Goal: Task Accomplishment & Management: Use online tool/utility

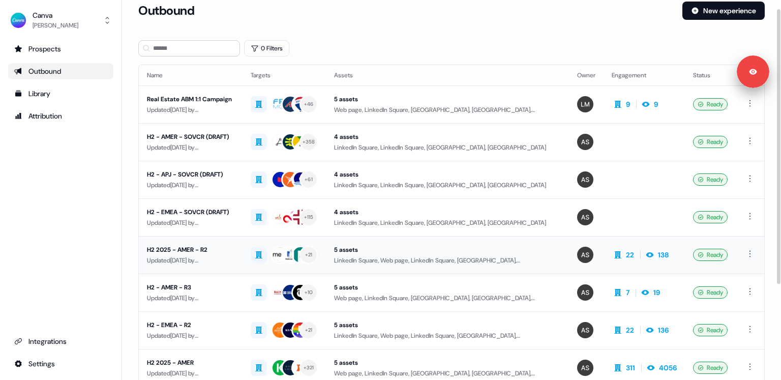
scroll to position [13, 0]
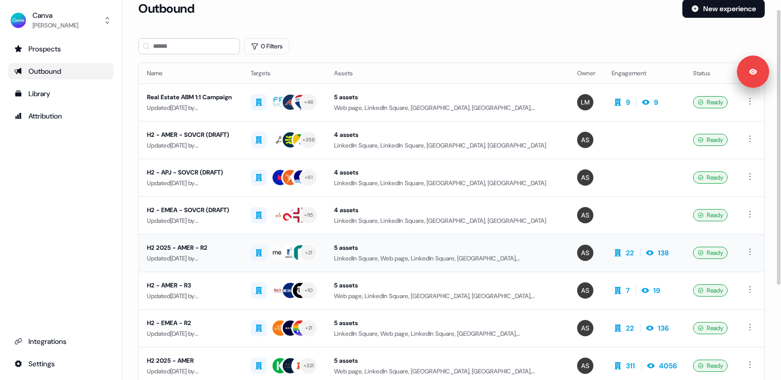
click at [243, 248] on td "H2 2025 - AMER - R2 Updated [DATE] by [PERSON_NAME]" at bounding box center [191, 253] width 104 height 38
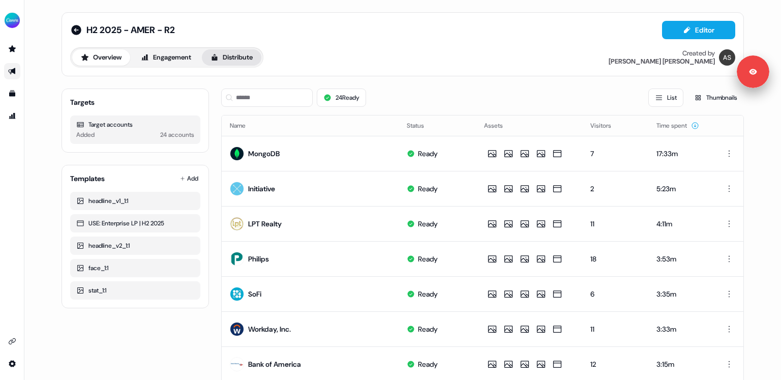
click at [248, 61] on button "Distribute" at bounding box center [231, 57] width 59 height 16
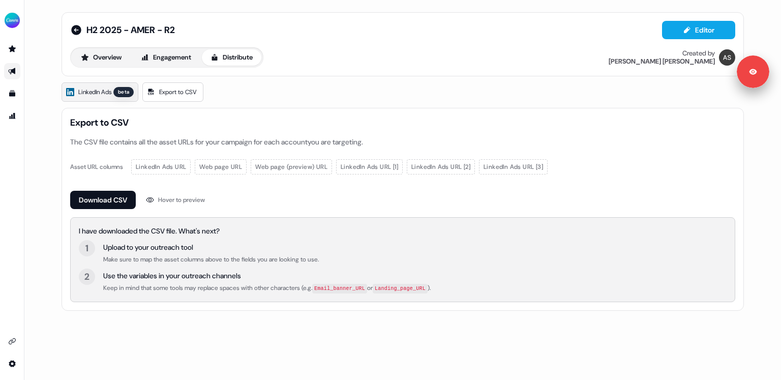
click at [69, 92] on icon at bounding box center [70, 92] width 8 height 8
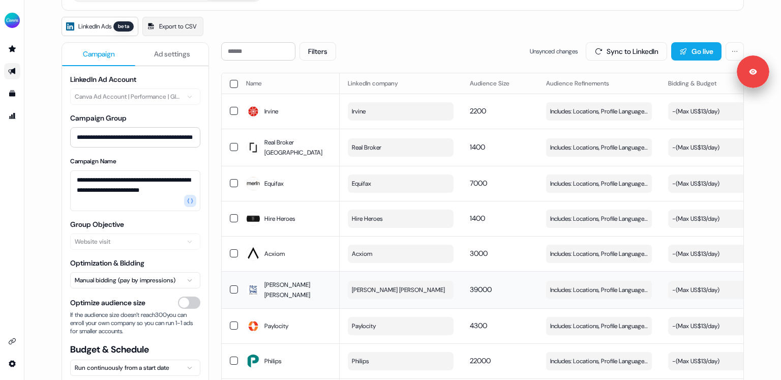
scroll to position [60, 0]
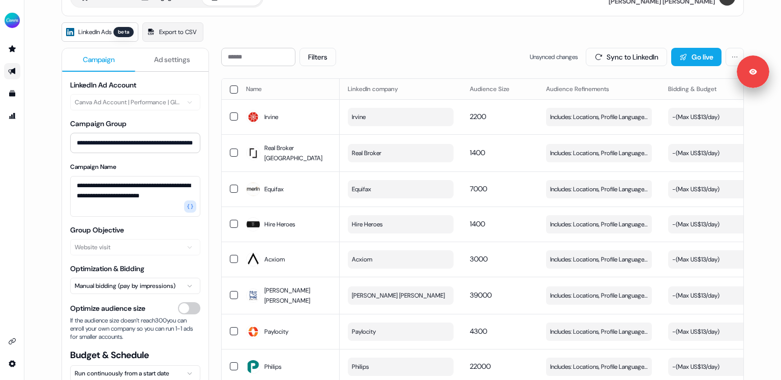
click at [169, 63] on span "Ad settings" at bounding box center [172, 59] width 36 height 10
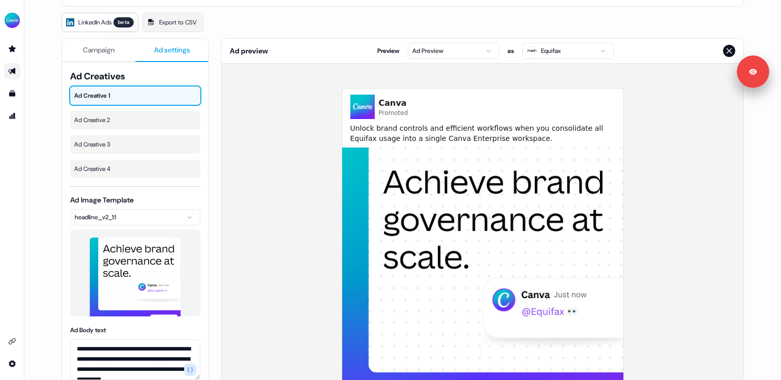
scroll to position [73, 0]
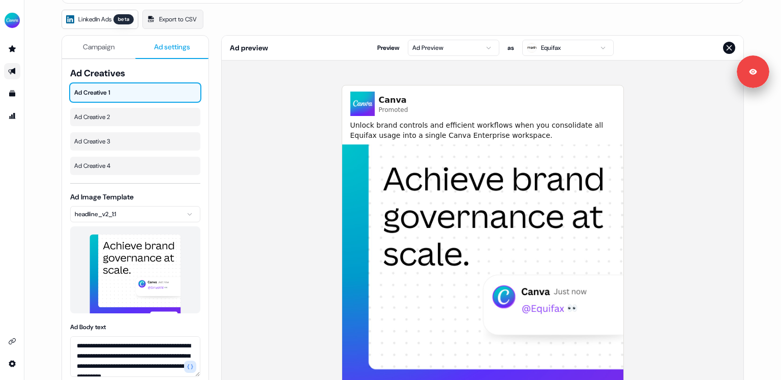
click at [484, 47] on html "**********" at bounding box center [390, 190] width 781 height 380
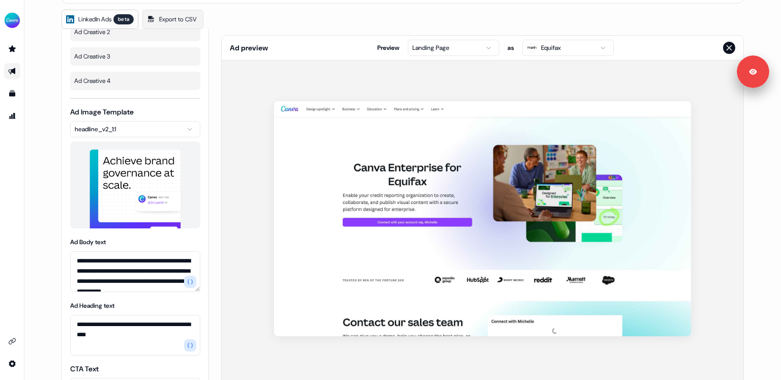
scroll to position [0, 0]
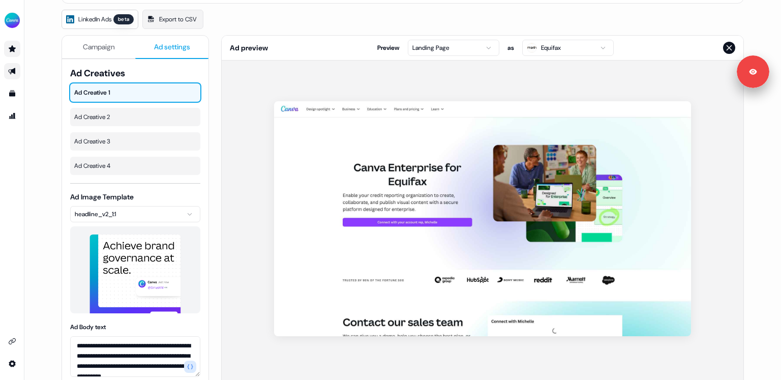
click at [14, 48] on icon "Go to prospects" at bounding box center [12, 48] width 7 height 7
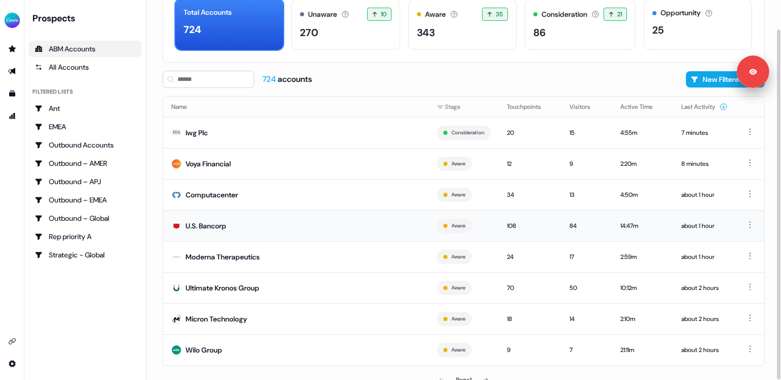
scroll to position [64, 0]
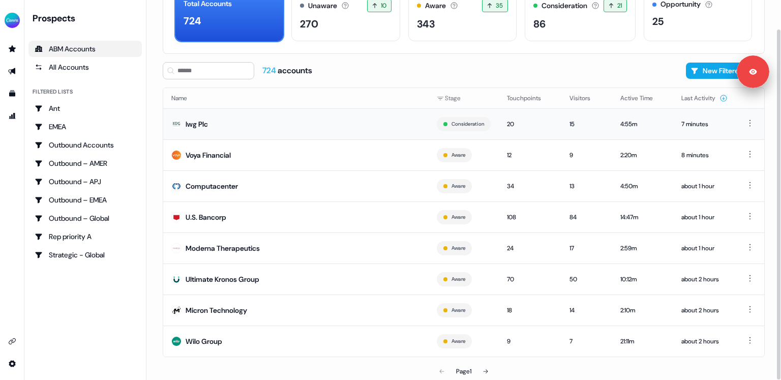
click at [275, 126] on td "Iwg Plc" at bounding box center [295, 123] width 265 height 31
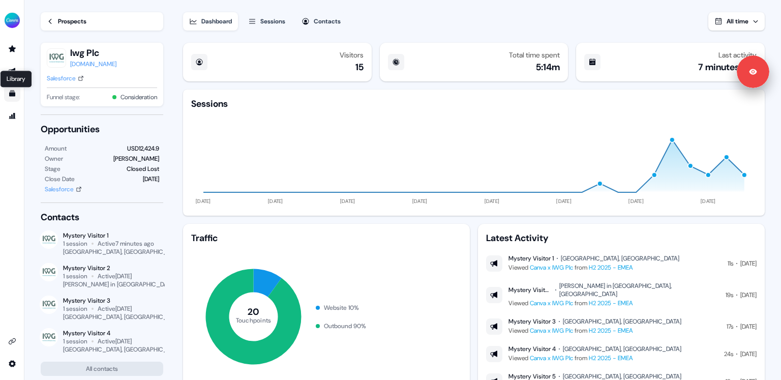
click at [12, 96] on icon "Go to templates" at bounding box center [12, 94] width 6 height 6
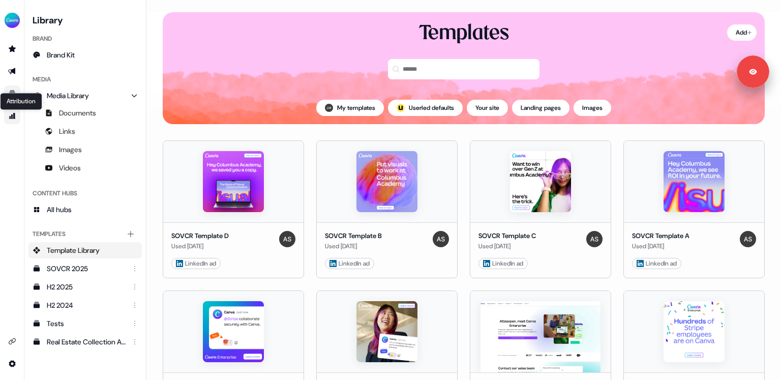
click at [12, 118] on icon "Go to attribution" at bounding box center [12, 116] width 7 height 6
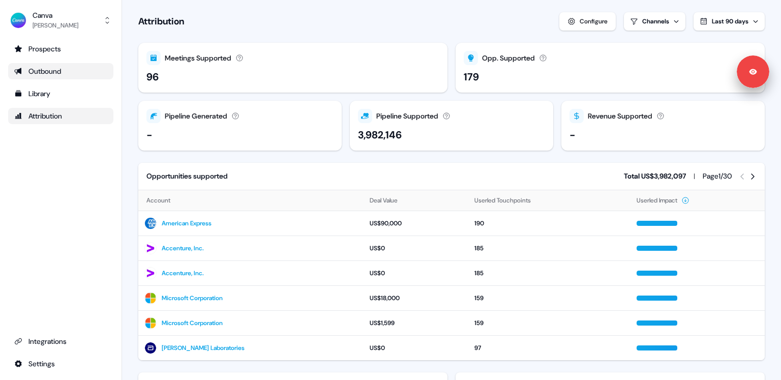
click at [39, 71] on div "Outbound" at bounding box center [60, 71] width 93 height 10
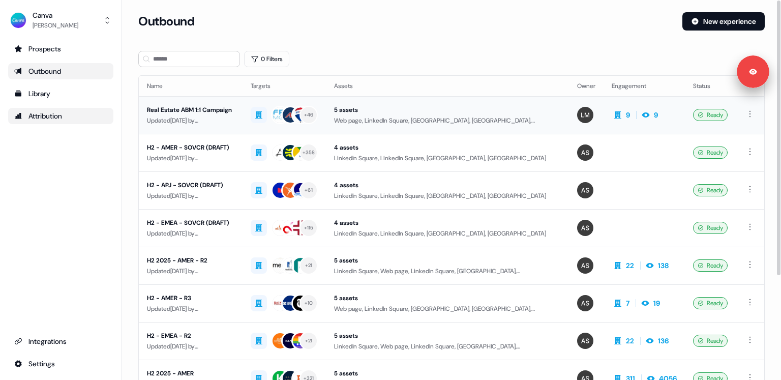
click at [234, 110] on div "Real Estate ABM 1:1 Campaign" at bounding box center [190, 110] width 87 height 10
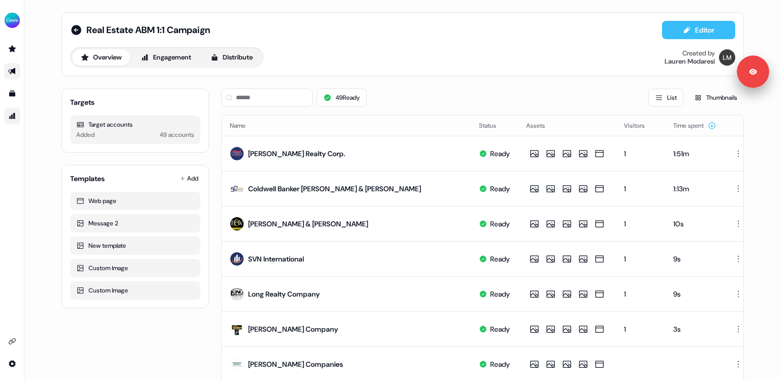
click at [703, 30] on button "Editor" at bounding box center [698, 30] width 73 height 18
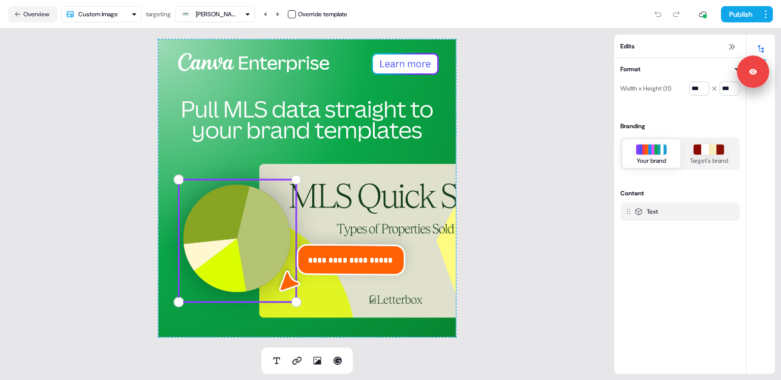
click at [95, 125] on div "**********" at bounding box center [307, 187] width 614 height 319
click at [279, 122] on div "**********" at bounding box center [307, 187] width 297 height 297
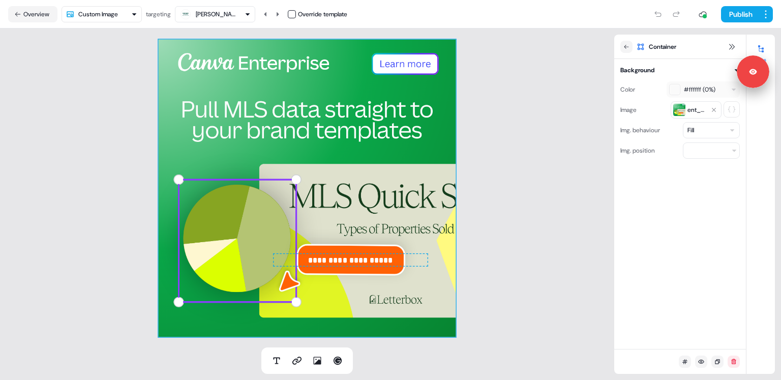
click at [248, 202] on div "**********" at bounding box center [307, 187] width 297 height 297
click at [319, 257] on span "**********" at bounding box center [350, 260] width 84 height 8
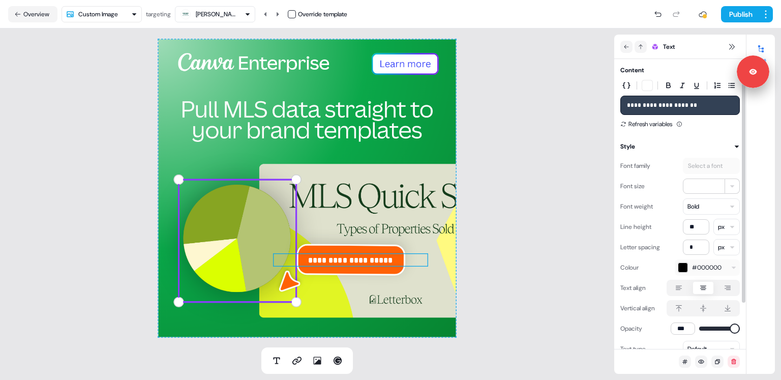
click at [670, 103] on span "**********" at bounding box center [662, 105] width 70 height 6
click at [589, 156] on div "**********" at bounding box center [307, 187] width 614 height 319
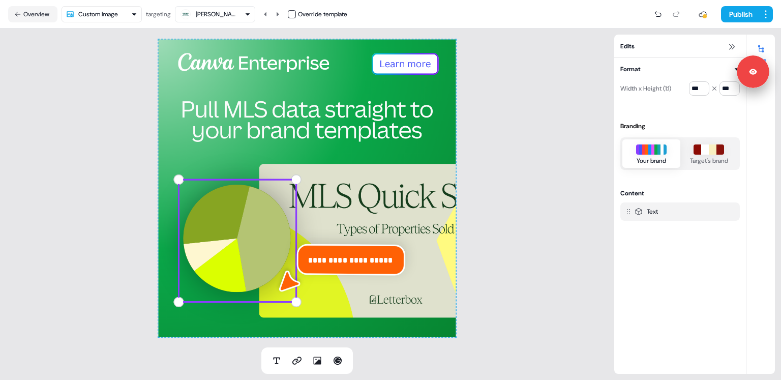
click at [211, 13] on div "[PERSON_NAME] Companies" at bounding box center [216, 14] width 41 height 10
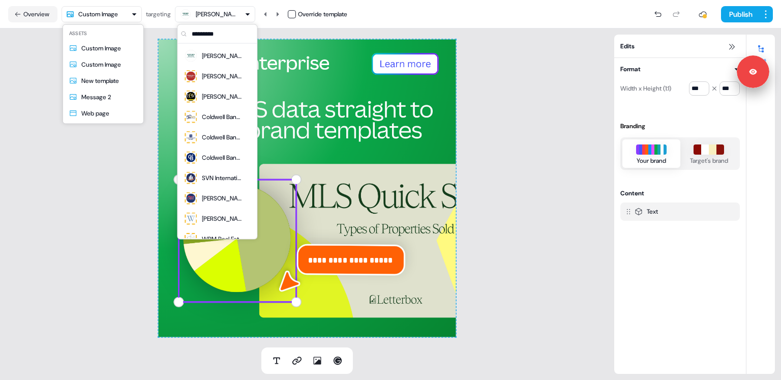
click at [127, 17] on html "**********" at bounding box center [390, 190] width 781 height 380
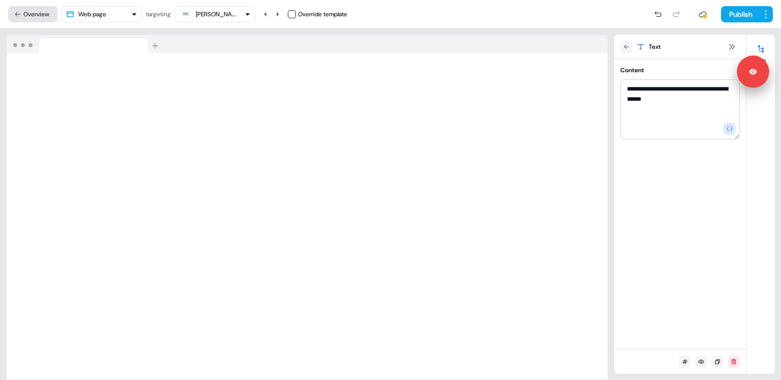
click at [30, 16] on button "Overview" at bounding box center [32, 14] width 49 height 16
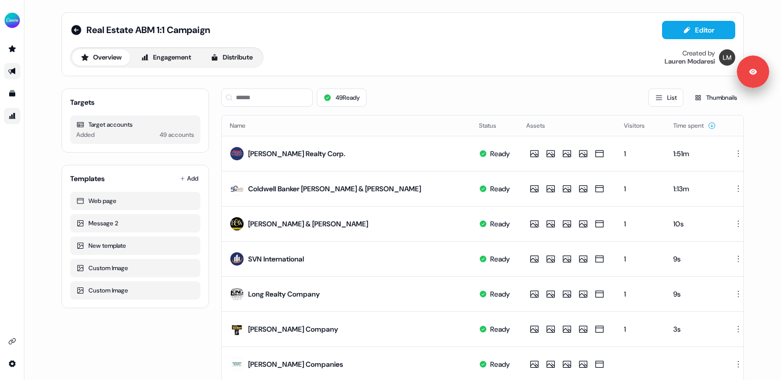
click at [249, 68] on div "Real Estate ABM 1:1 Campaign Editor Overview Engagement Distribute Created by […" at bounding box center [403, 44] width 682 height 64
click at [239, 54] on button "Distribute" at bounding box center [231, 57] width 59 height 16
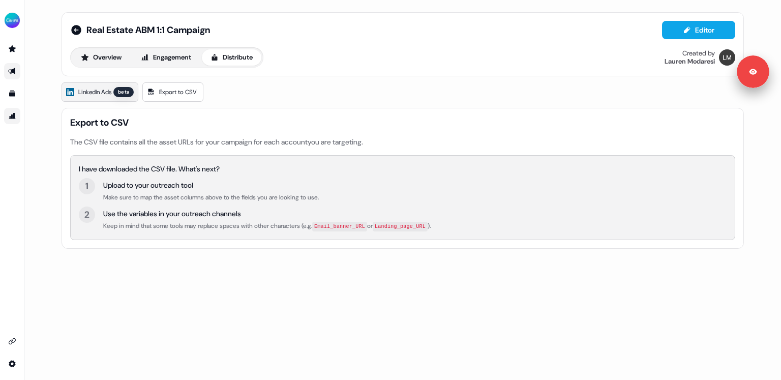
click at [89, 83] on link "LinkedIn Ads beta" at bounding box center [100, 91] width 77 height 19
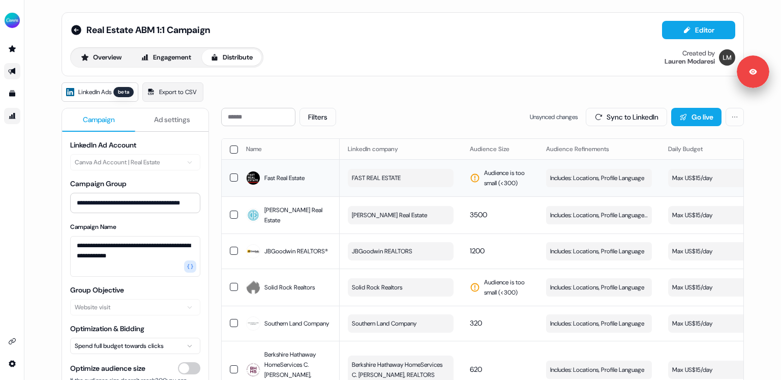
click at [234, 176] on button "button" at bounding box center [234, 177] width 8 height 8
click at [649, 117] on button "Update Daily Budget" at bounding box center [677, 117] width 93 height 18
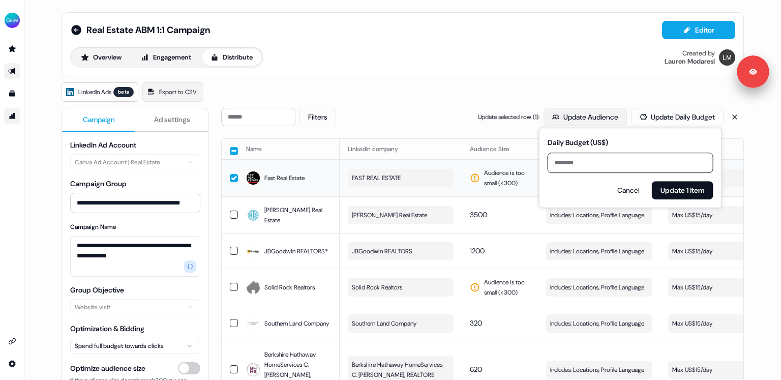
click at [594, 111] on button "Update Audience" at bounding box center [585, 117] width 83 height 18
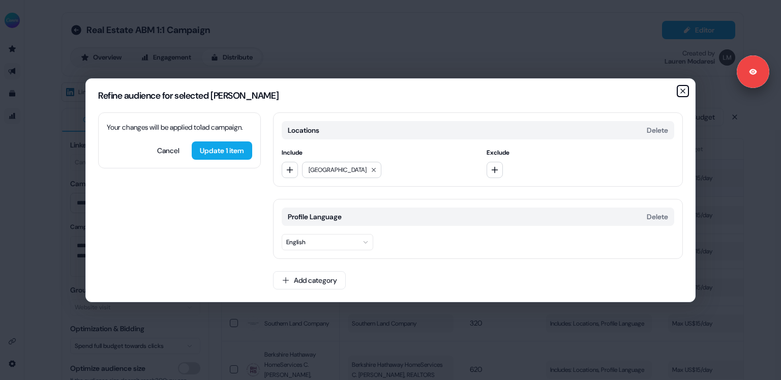
click at [681, 93] on icon "button" at bounding box center [683, 91] width 8 height 8
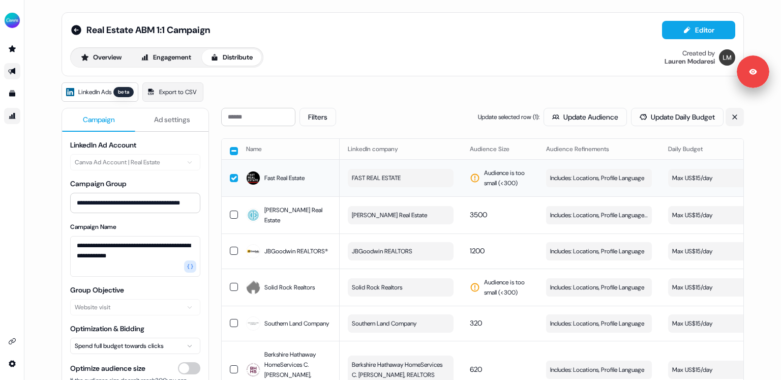
click at [734, 120] on icon at bounding box center [734, 116] width 7 height 7
click at [234, 211] on button "button" at bounding box center [234, 215] width 8 height 8
click at [229, 256] on td at bounding box center [230, 250] width 16 height 35
click at [574, 120] on button "Update Audience" at bounding box center [585, 117] width 83 height 18
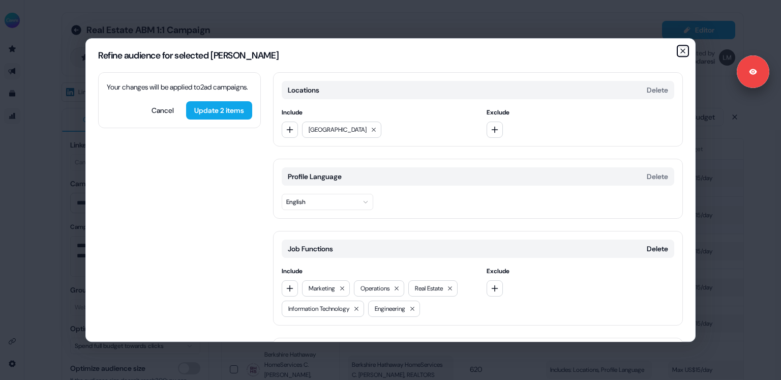
click at [679, 53] on icon "button" at bounding box center [683, 51] width 8 height 8
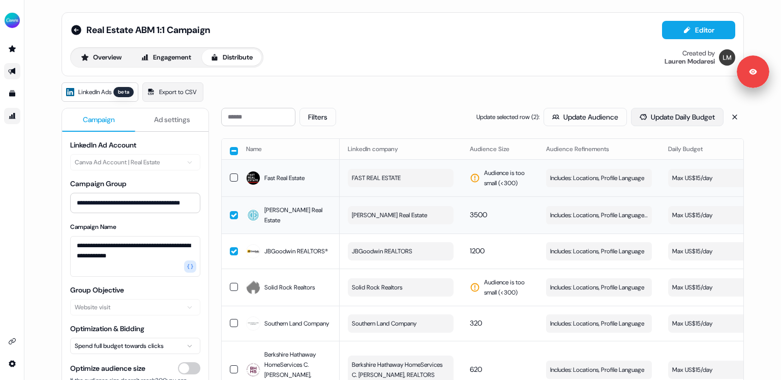
click at [654, 117] on button "Update Daily Budget" at bounding box center [677, 117] width 93 height 18
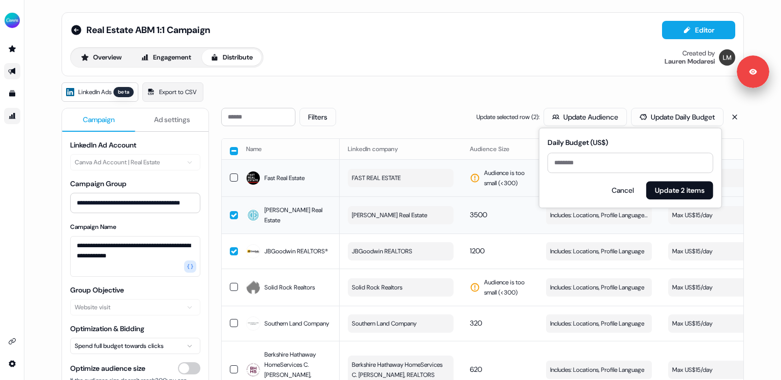
click at [642, 101] on div "LinkedIn Ads beta Export to CSV" at bounding box center [403, 91] width 682 height 19
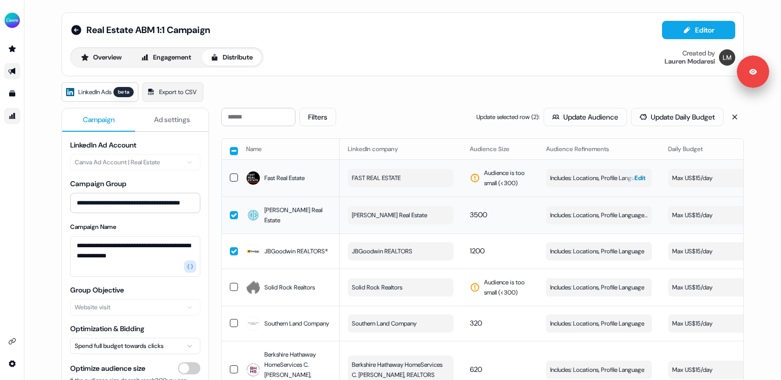
click at [580, 173] on span "Includes: Locations, Profile Language" at bounding box center [597, 178] width 94 height 10
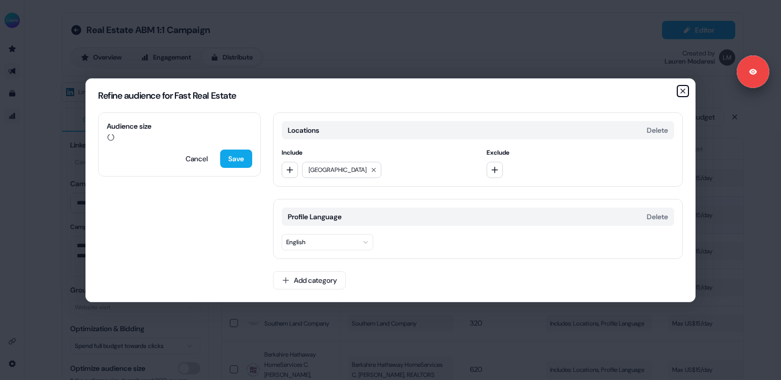
click at [683, 90] on icon "button" at bounding box center [683, 91] width 8 height 8
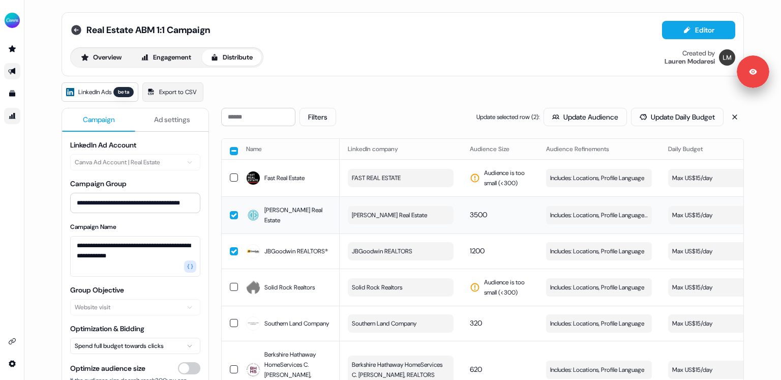
click at [74, 31] on icon at bounding box center [76, 30] width 12 height 12
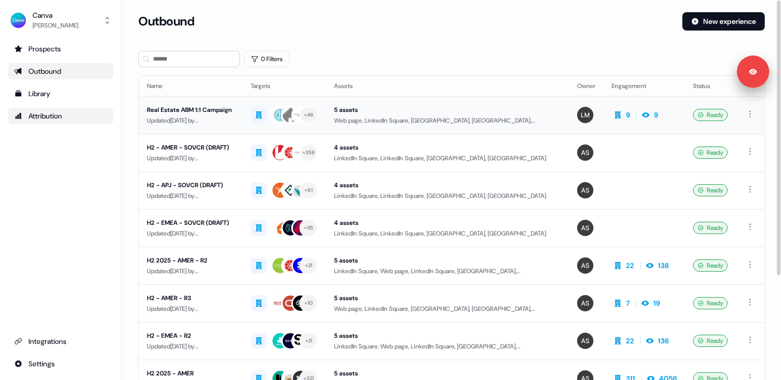
click at [242, 128] on td "Real Estate ABM 1:1 Campaign Updated [DATE] by [PERSON_NAME]" at bounding box center [191, 115] width 104 height 38
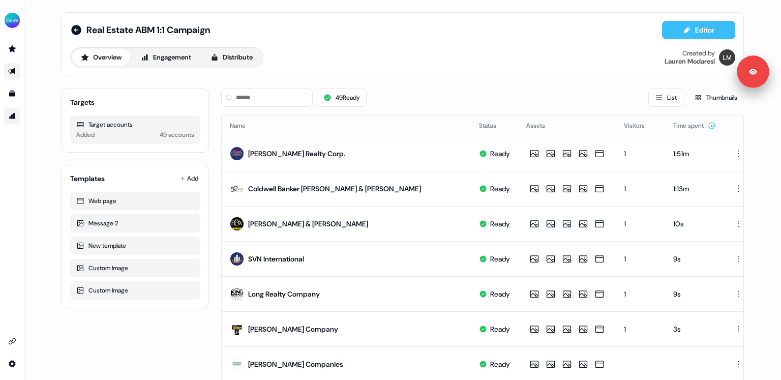
click at [704, 32] on button "Editor" at bounding box center [698, 30] width 73 height 18
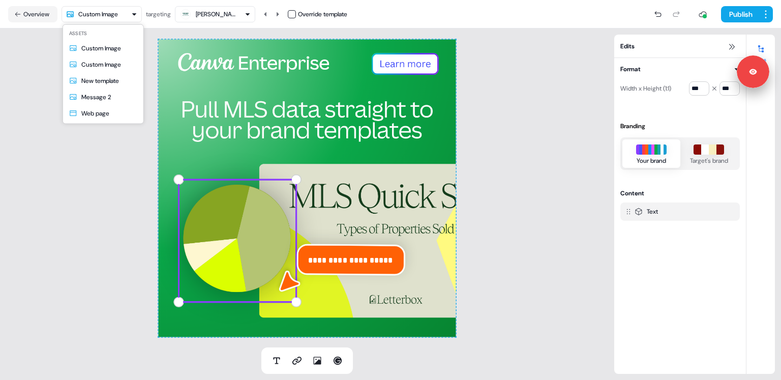
click at [131, 17] on html "**********" at bounding box center [390, 190] width 781 height 380
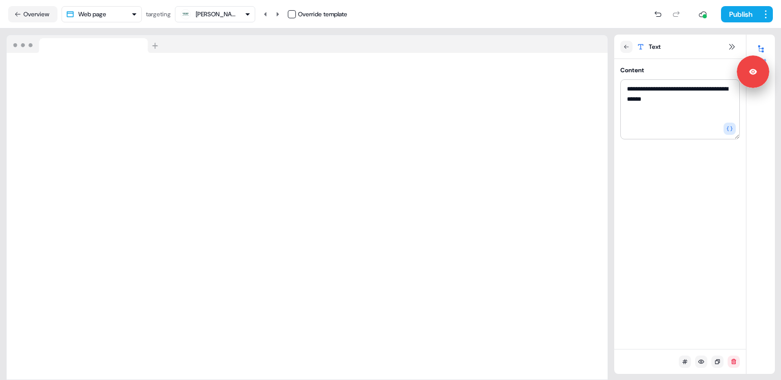
click at [119, 14] on html "**********" at bounding box center [390, 190] width 781 height 380
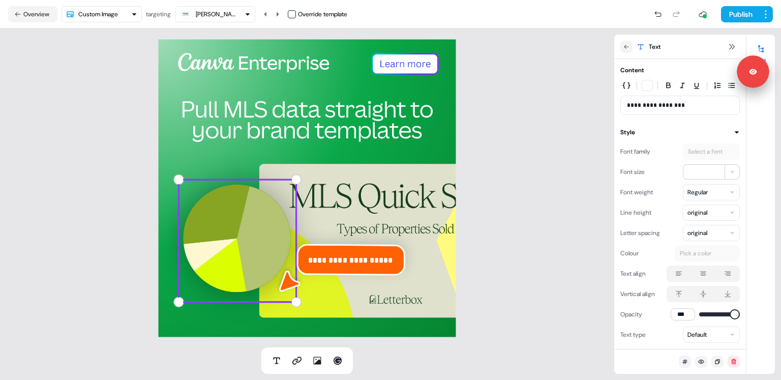
click at [128, 14] on html "**********" at bounding box center [390, 190] width 781 height 380
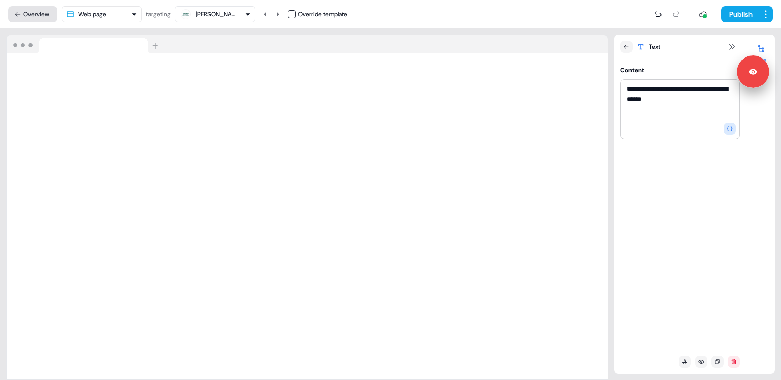
click at [38, 12] on button "Overview" at bounding box center [32, 14] width 49 height 16
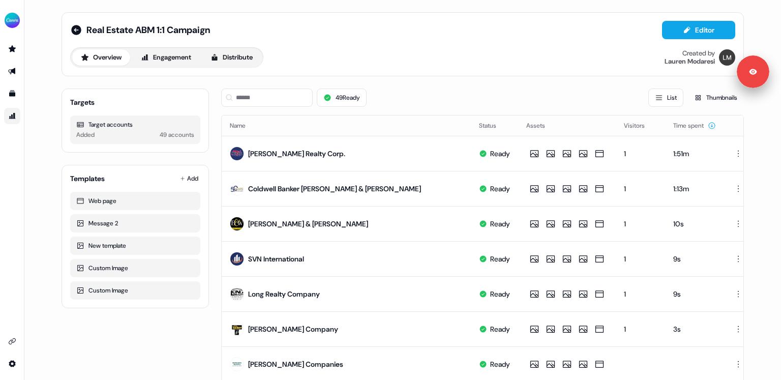
click at [38, 12] on div "Real Estate ABM 1:1 Campaign Editor Overview Engagement Distribute Created by […" at bounding box center [402, 190] width 757 height 380
click at [12, 340] on icon "Go to integrations" at bounding box center [12, 341] width 8 height 8
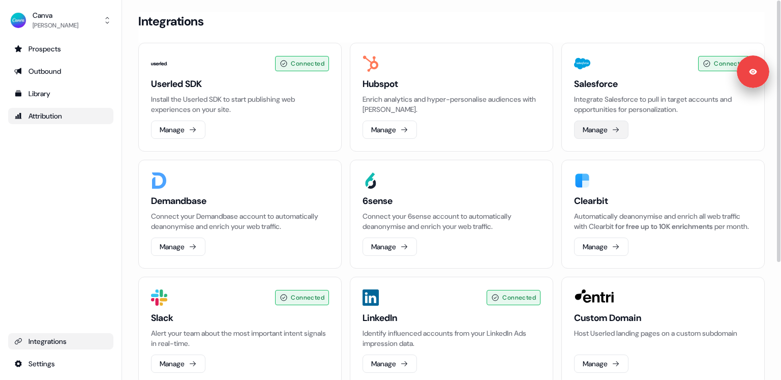
click at [617, 130] on icon at bounding box center [616, 130] width 8 height 8
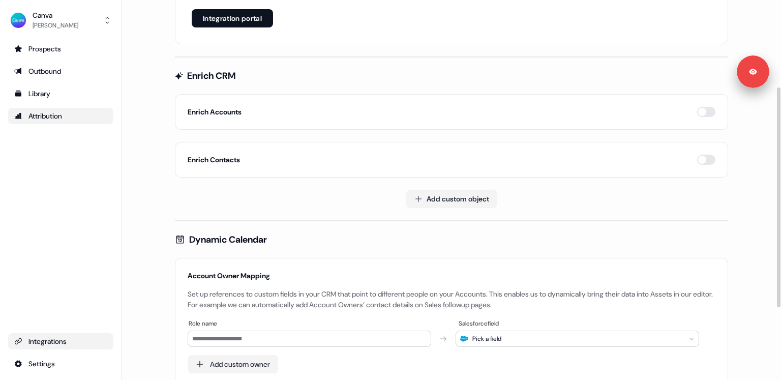
scroll to position [110, 0]
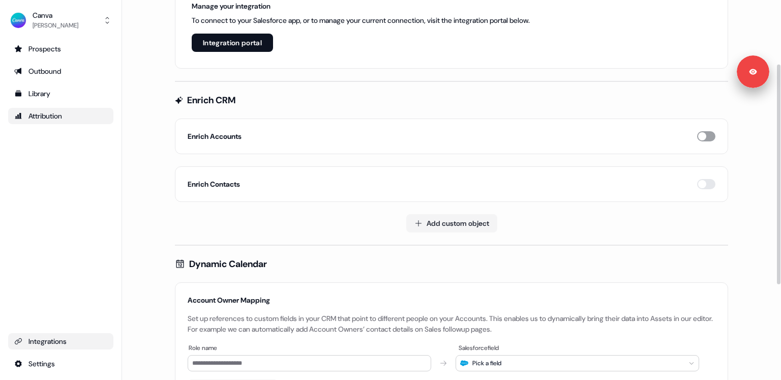
click at [707, 133] on button "button" at bounding box center [706, 136] width 18 height 10
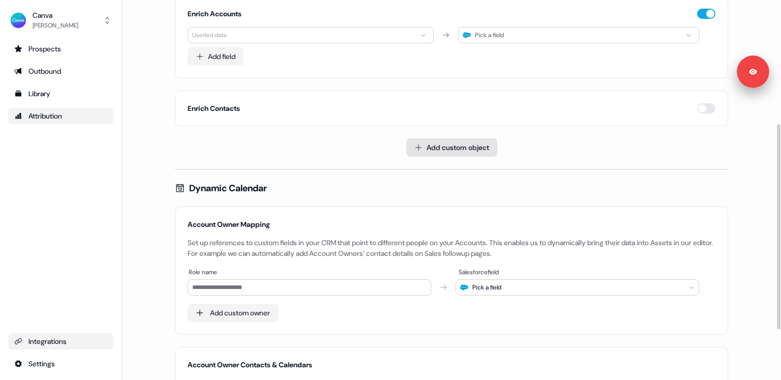
scroll to position [229, 0]
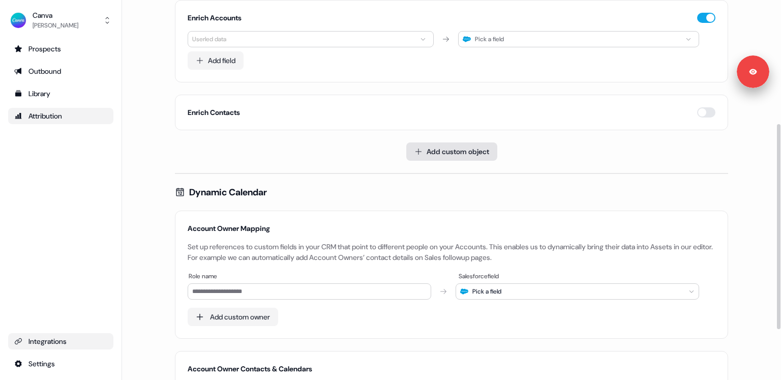
click at [454, 145] on button "Add custom object" at bounding box center [451, 151] width 91 height 18
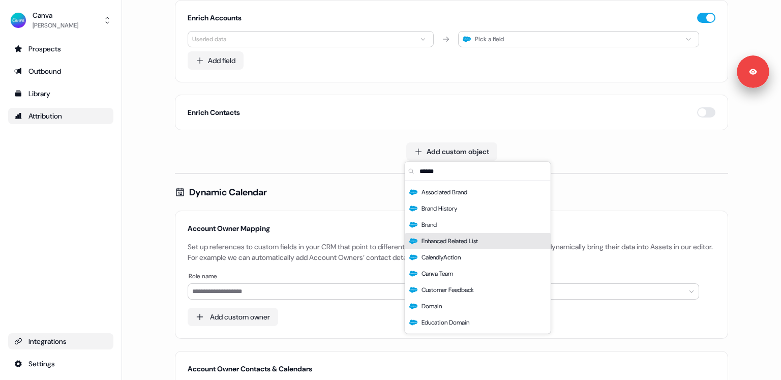
scroll to position [30, 0]
click at [342, 142] on div "Add custom object" at bounding box center [451, 151] width 553 height 18
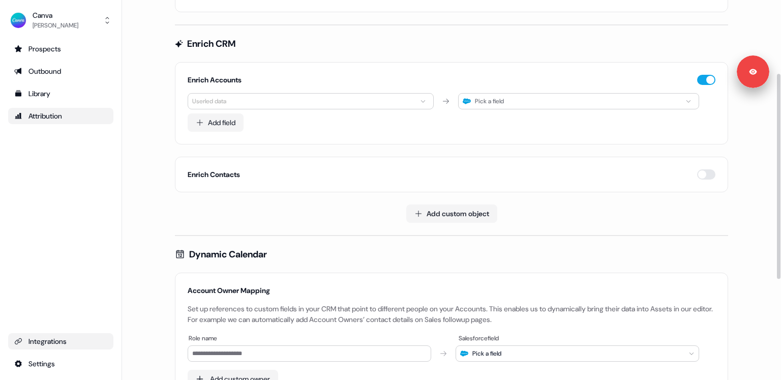
scroll to position [204, 0]
